Goal: Task Accomplishment & Management: Manage account settings

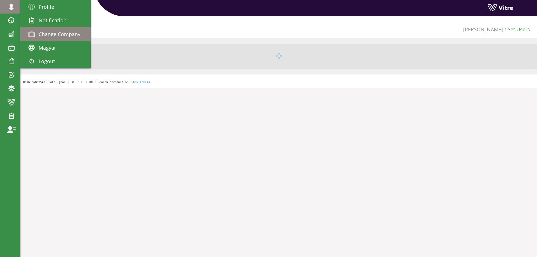
click at [59, 36] on span "Change Company" at bounding box center [60, 34] width 42 height 7
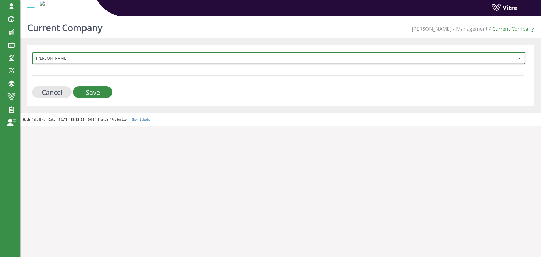
click at [111, 57] on span "[PERSON_NAME]" at bounding box center [274, 58] width 482 height 10
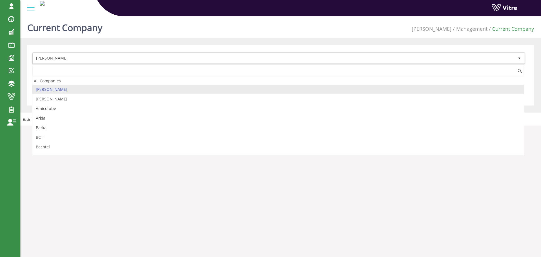
type input "a"
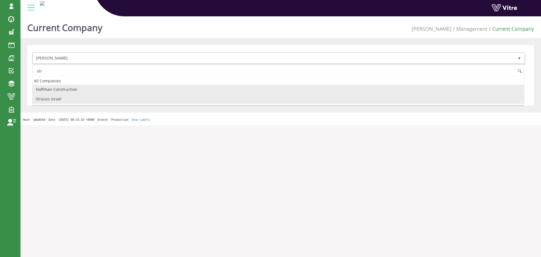
click at [59, 100] on li "Strauss Israel" at bounding box center [278, 99] width 492 height 10
type input "str"
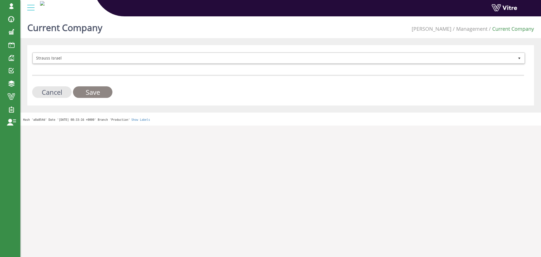
click at [95, 93] on input "Save" at bounding box center [92, 92] width 39 height 12
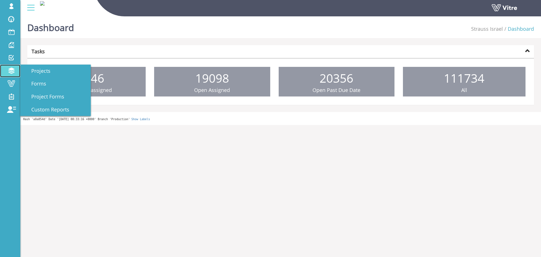
click at [11, 69] on span at bounding box center [11, 70] width 14 height 7
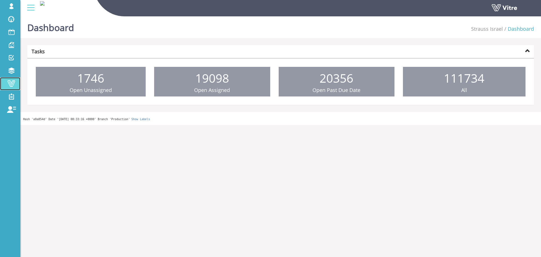
click at [7, 84] on span at bounding box center [11, 83] width 14 height 7
